Goal: Check status: Check status

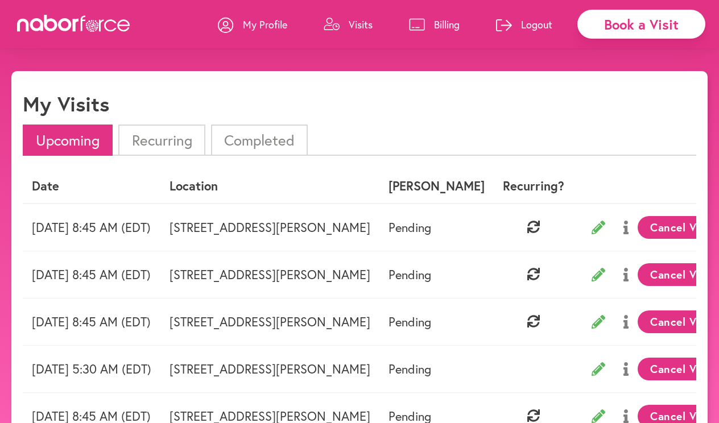
click at [351, 21] on p "Visits" at bounding box center [361, 25] width 24 height 14
click at [361, 22] on p "Visits" at bounding box center [361, 25] width 24 height 14
click at [247, 29] on p "My Profile" at bounding box center [265, 25] width 44 height 14
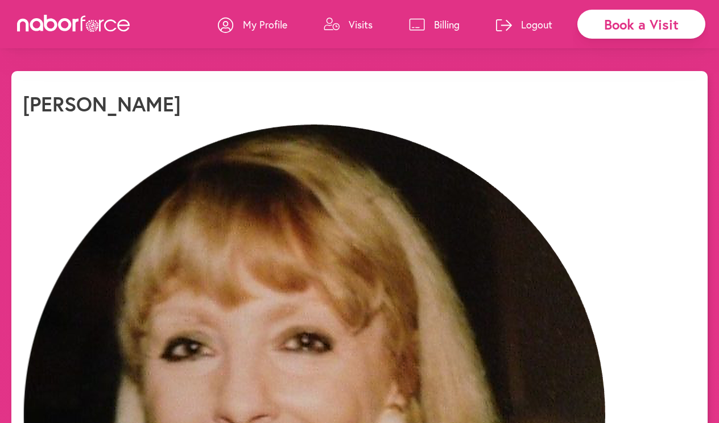
click at [364, 26] on p "Visits" at bounding box center [361, 25] width 24 height 14
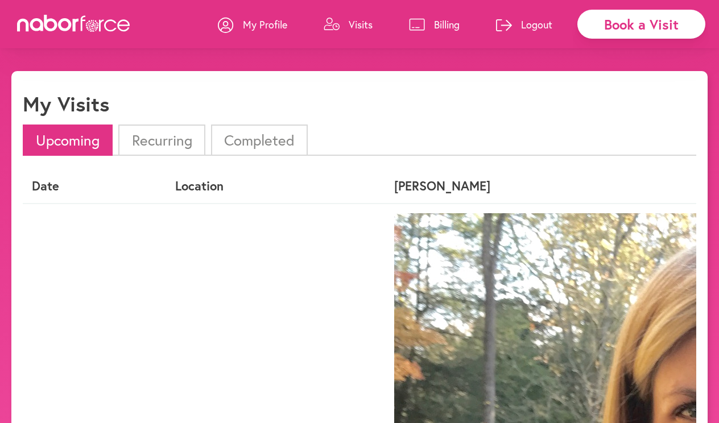
click at [254, 145] on li "Completed" at bounding box center [259, 140] width 97 height 31
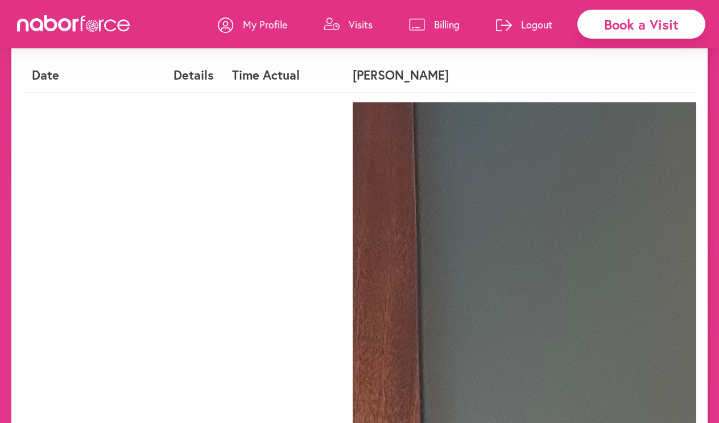
scroll to position [118, 0]
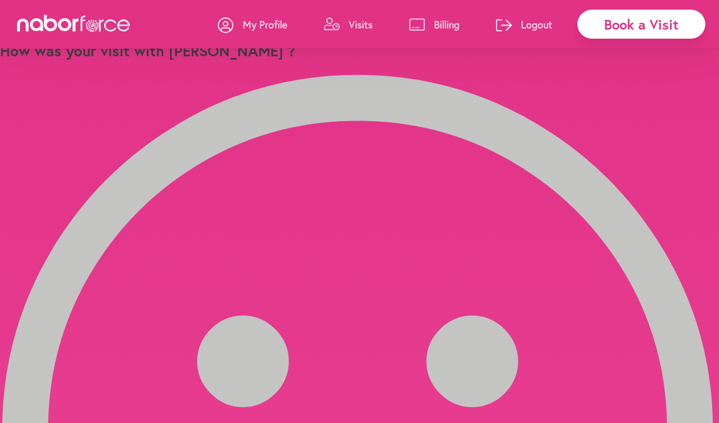
click at [362, 26] on p "Visits" at bounding box center [361, 25] width 24 height 14
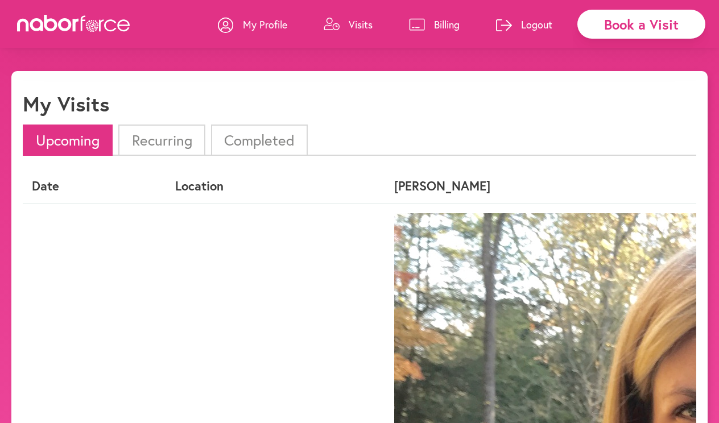
click at [270, 137] on li "Completed" at bounding box center [259, 140] width 97 height 31
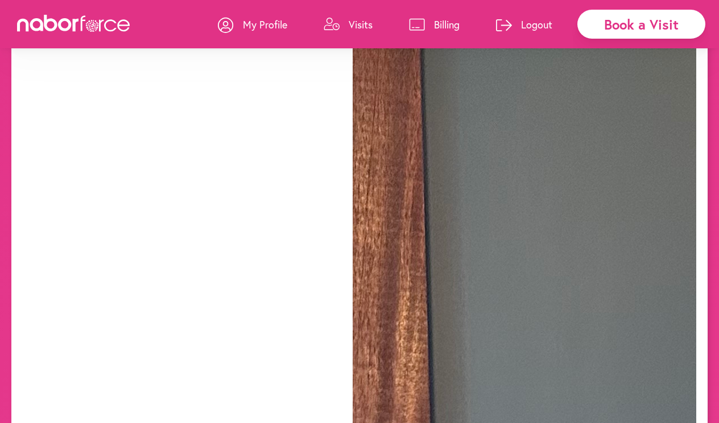
scroll to position [464, 0]
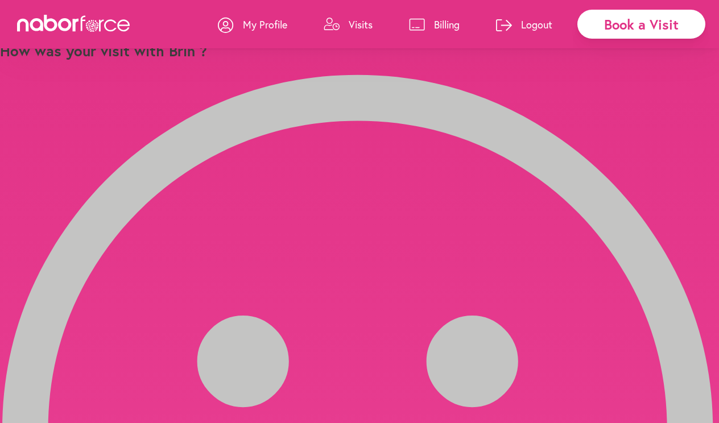
click at [358, 22] on p "Visits" at bounding box center [361, 25] width 24 height 14
